Goal: Task Accomplishment & Management: Use online tool/utility

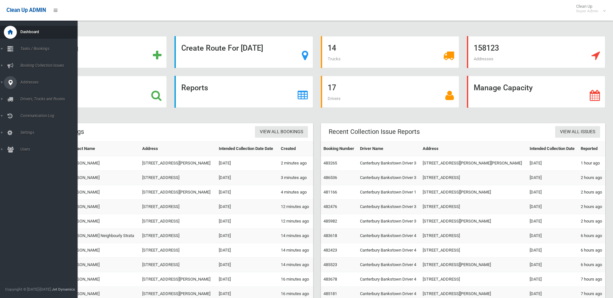
scroll to position [26, 0]
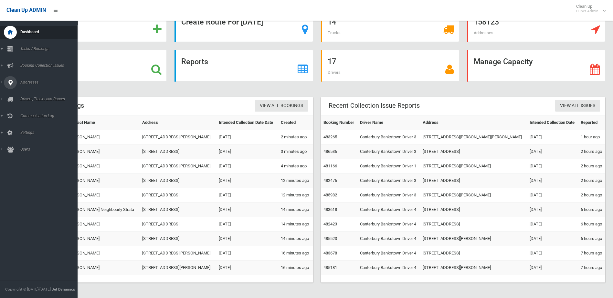
click at [5, 77] on link "Addresses" at bounding box center [41, 82] width 82 height 13
click at [32, 90] on link "All Addresses" at bounding box center [41, 93] width 82 height 9
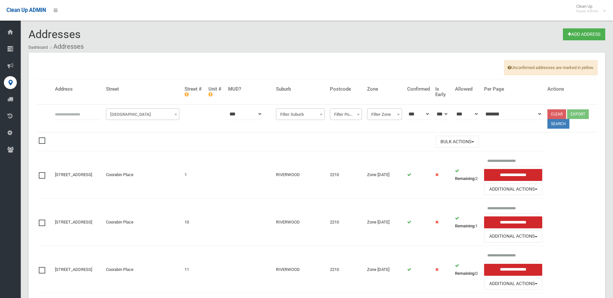
click at [67, 112] on input "text" at bounding box center [78, 114] width 46 height 12
type input "**"
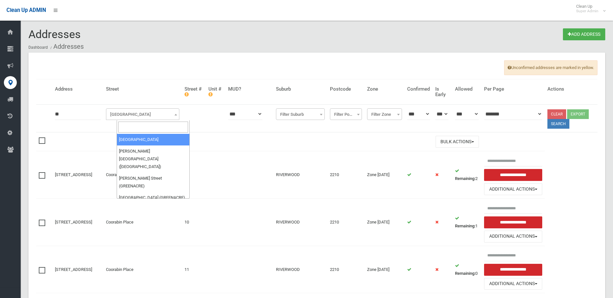
click at [135, 118] on span "Filter Street" at bounding box center [143, 114] width 70 height 9
drag, startPoint x: 117, startPoint y: 129, endPoint x: 122, endPoint y: 129, distance: 4.8
click at [118, 129] on span at bounding box center [153, 127] width 73 height 14
click at [129, 129] on input "search" at bounding box center [153, 127] width 70 height 11
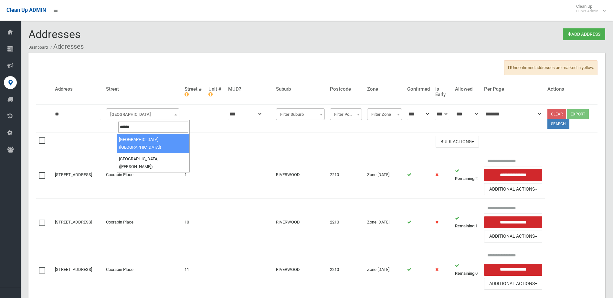
type input "******"
select select "****"
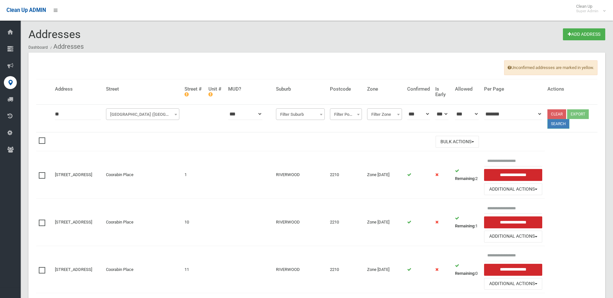
click at [561, 122] on button "Search" at bounding box center [558, 124] width 22 height 10
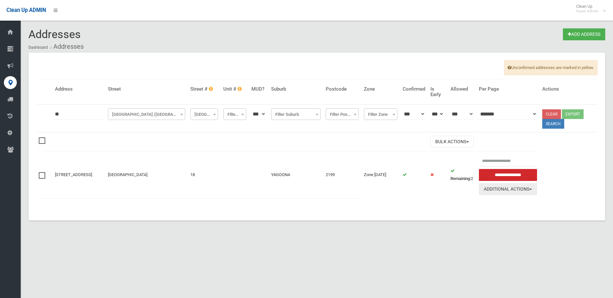
click at [499, 191] on button "Additional Actions" at bounding box center [508, 189] width 58 height 12
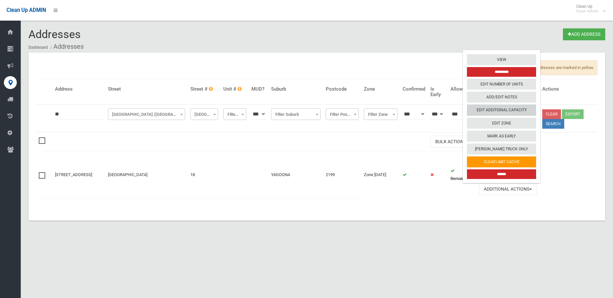
click at [521, 106] on link "Edit Additional Capacity" at bounding box center [501, 110] width 69 height 11
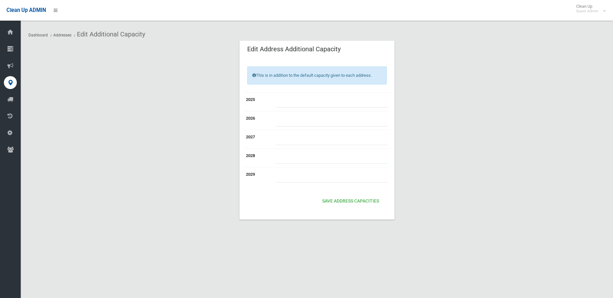
click at [305, 101] on input "number" at bounding box center [331, 102] width 113 height 12
type input "*"
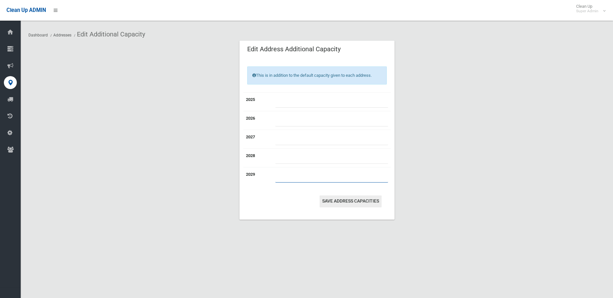
type input "*"
click at [339, 196] on button "Save Address capacities" at bounding box center [350, 202] width 62 height 12
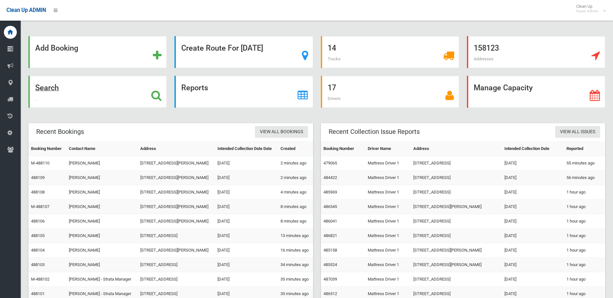
click at [59, 98] on div "Search" at bounding box center [97, 92] width 138 height 32
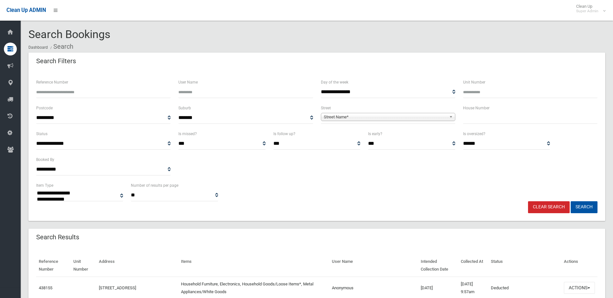
select select
click at [118, 96] on input "Reference Number" at bounding box center [103, 92] width 134 height 12
type input "******"
click at [570, 201] on button "Search" at bounding box center [583, 207] width 27 height 12
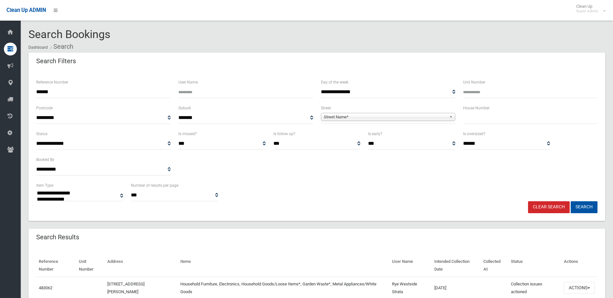
select select
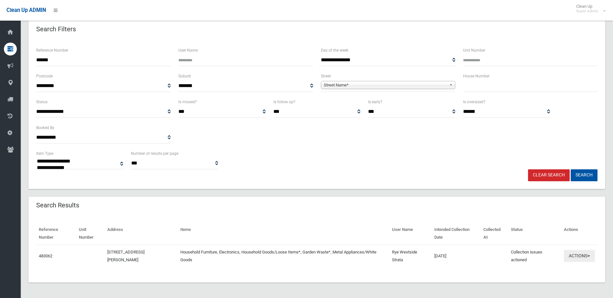
click at [574, 252] on button "Actions" at bounding box center [578, 256] width 31 height 12
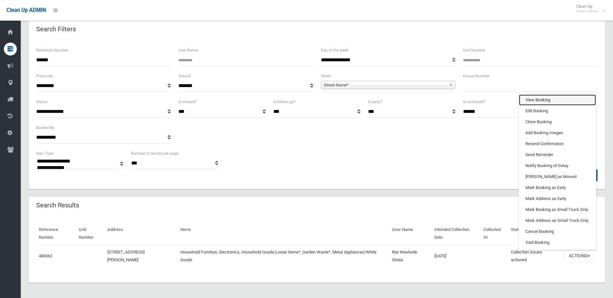
click at [533, 99] on link "View Booking" at bounding box center [557, 100] width 77 height 11
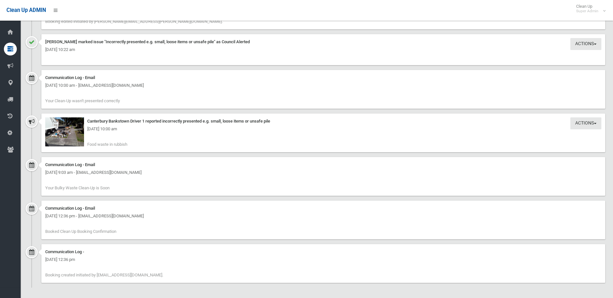
scroll to position [647, 0]
click at [72, 133] on img at bounding box center [64, 130] width 39 height 29
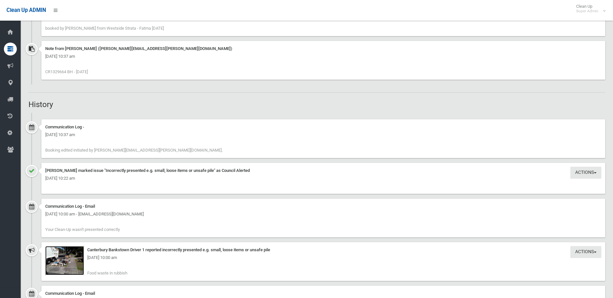
scroll to position [486, 0]
